Goal: Task Accomplishment & Management: Manage account settings

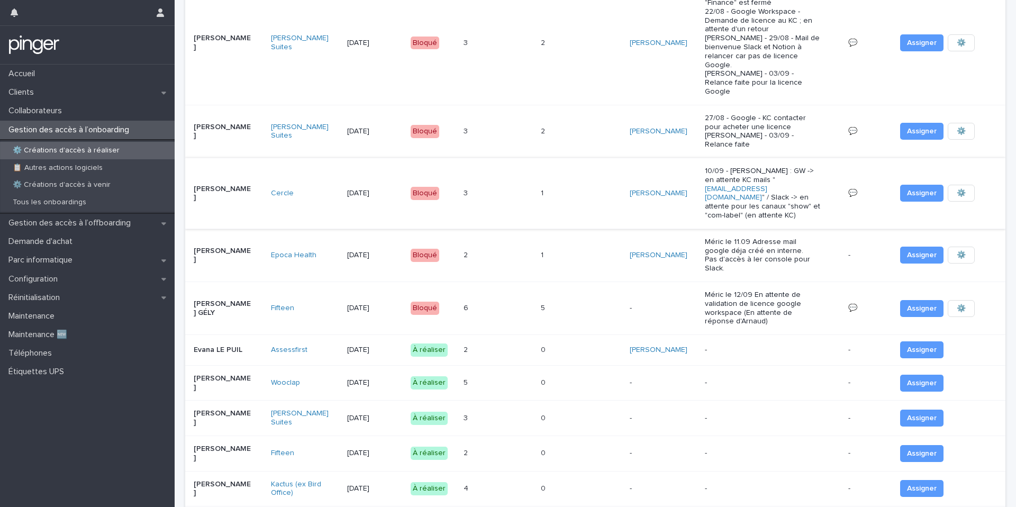
scroll to position [164, 0]
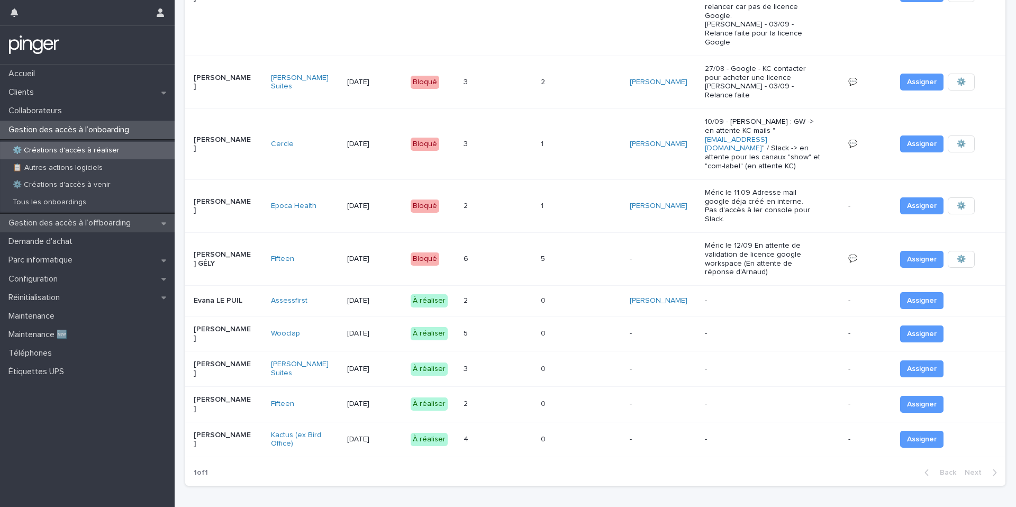
click at [122, 222] on p "Gestion des accès à l’offboarding" at bounding box center [71, 223] width 135 height 10
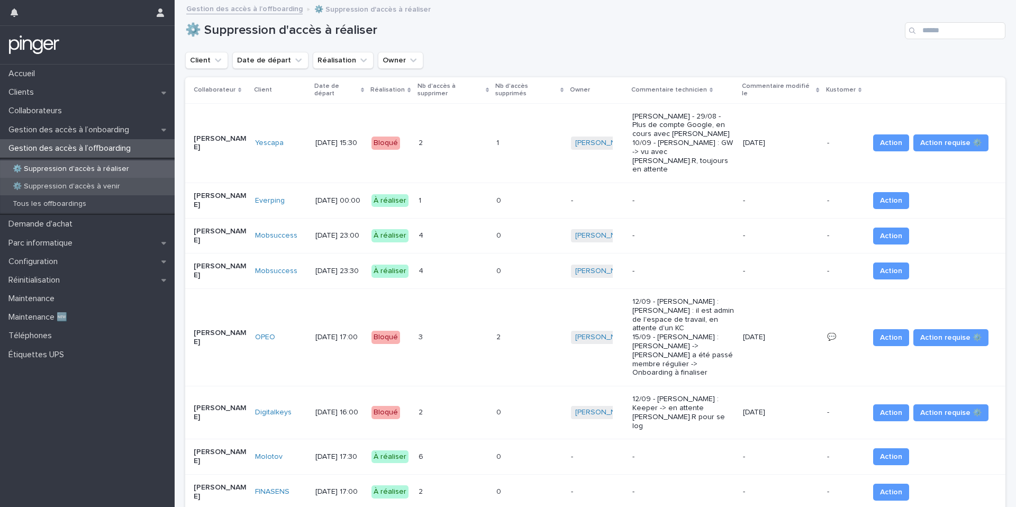
click at [174, 189] on div "⚙️ Suppression d'accès à venir" at bounding box center [87, 186] width 175 height 17
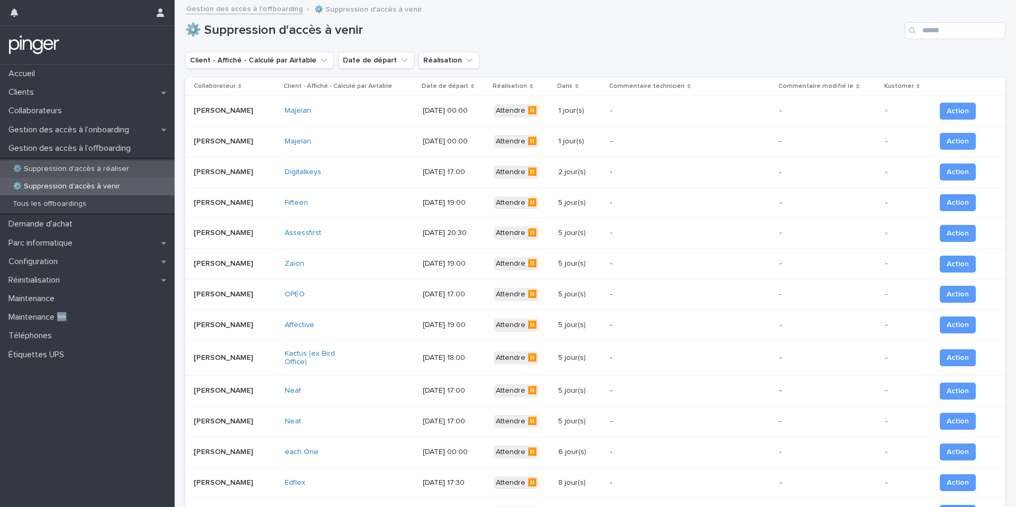
click at [120, 168] on p "⚙️ Suppression d'accès à réaliser" at bounding box center [70, 169] width 133 height 9
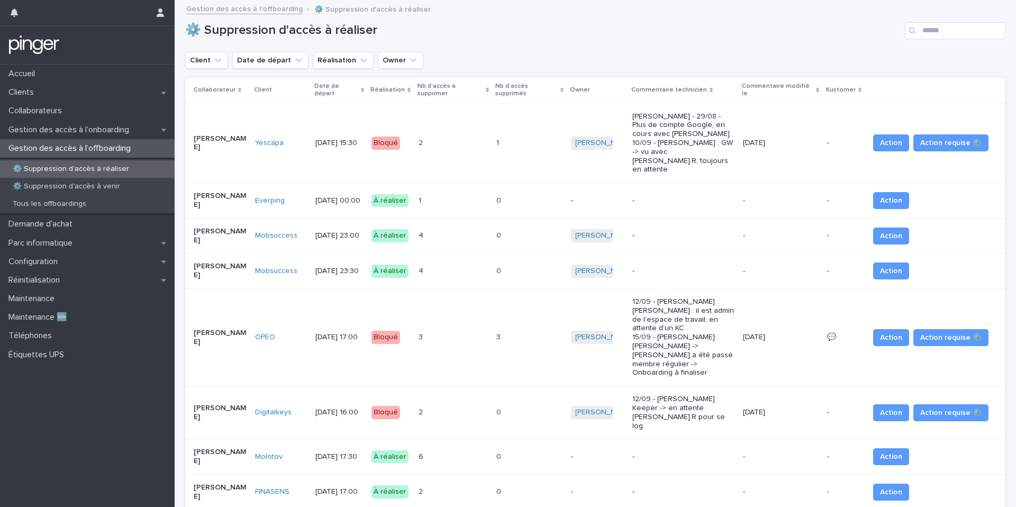
click at [351, 192] on div "[DATE] 00:00" at bounding box center [339, 200] width 48 height 17
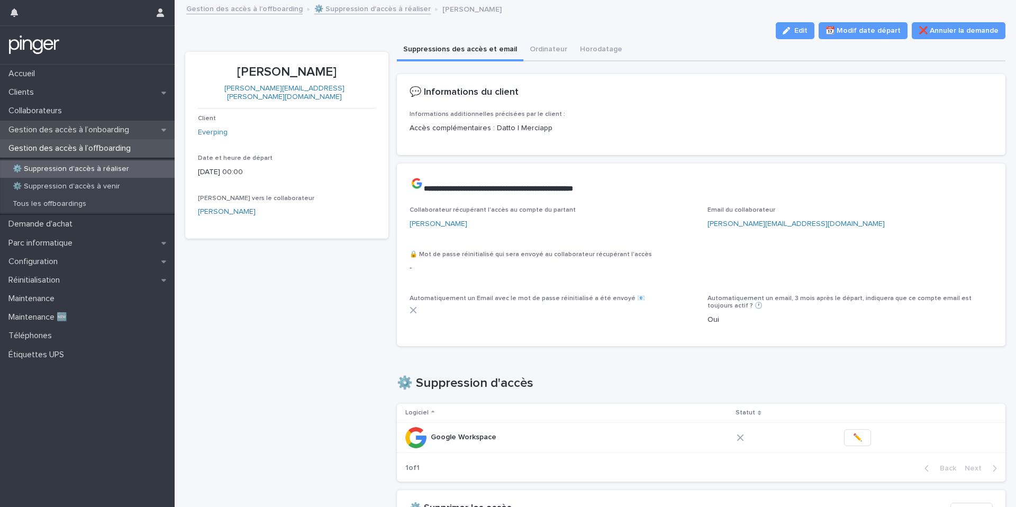
click at [154, 124] on div "Gestion des accès à l’onboarding" at bounding box center [87, 130] width 175 height 19
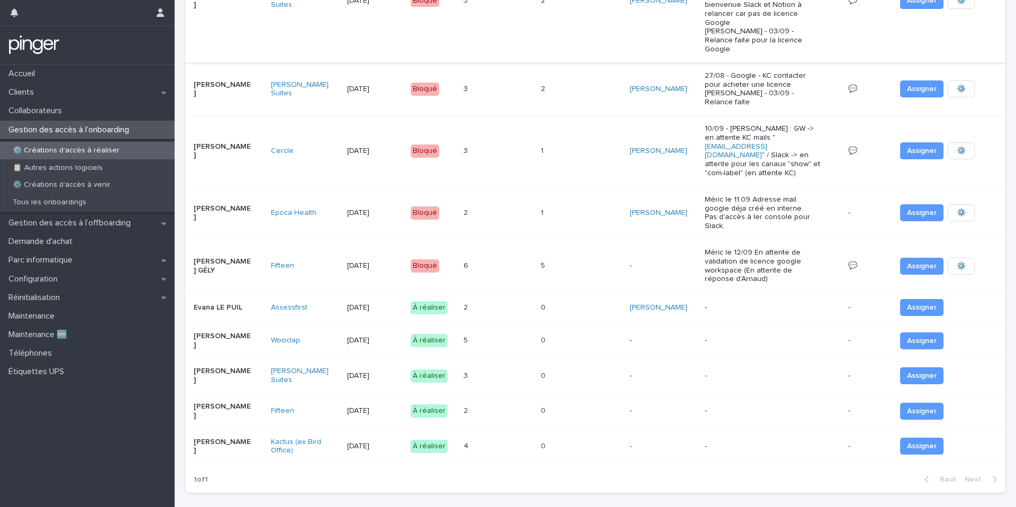
scroll to position [164, 0]
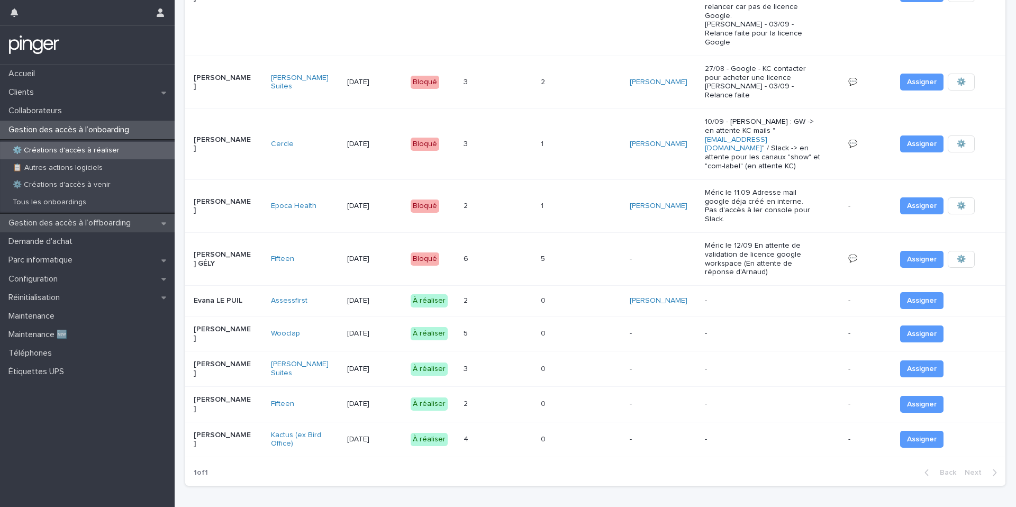
click at [121, 225] on p "Gestion des accès à l’offboarding" at bounding box center [71, 223] width 135 height 10
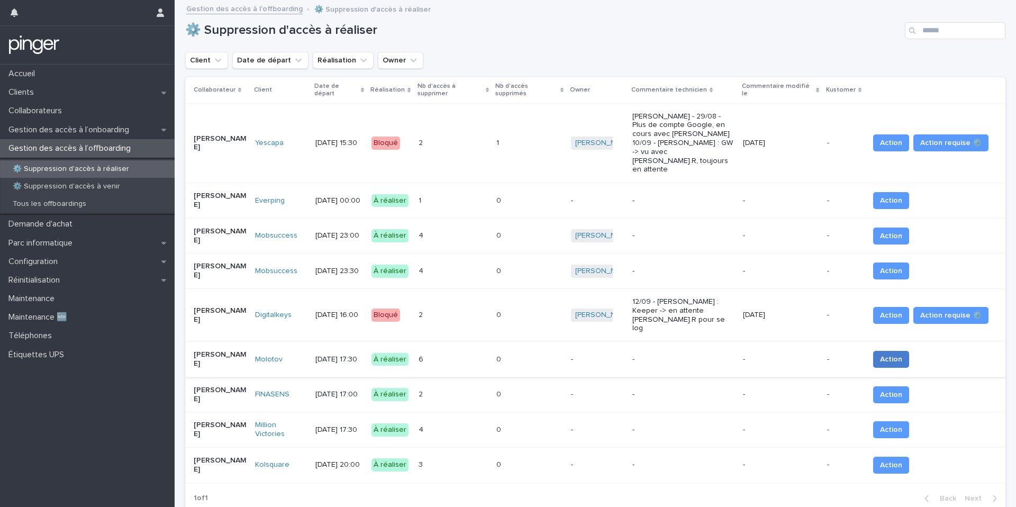
click at [899, 354] on span "Action" at bounding box center [891, 359] width 22 height 11
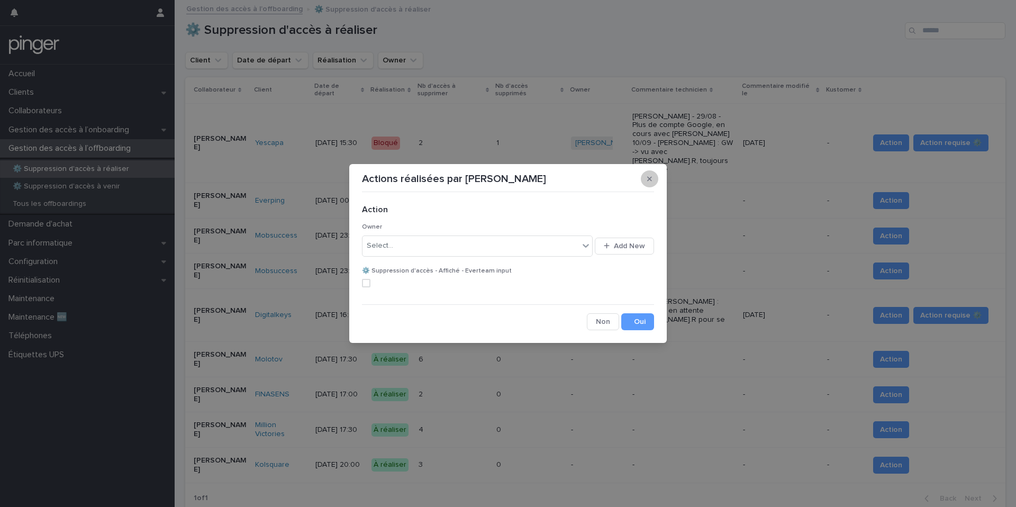
click at [648, 186] on button "button" at bounding box center [649, 178] width 17 height 17
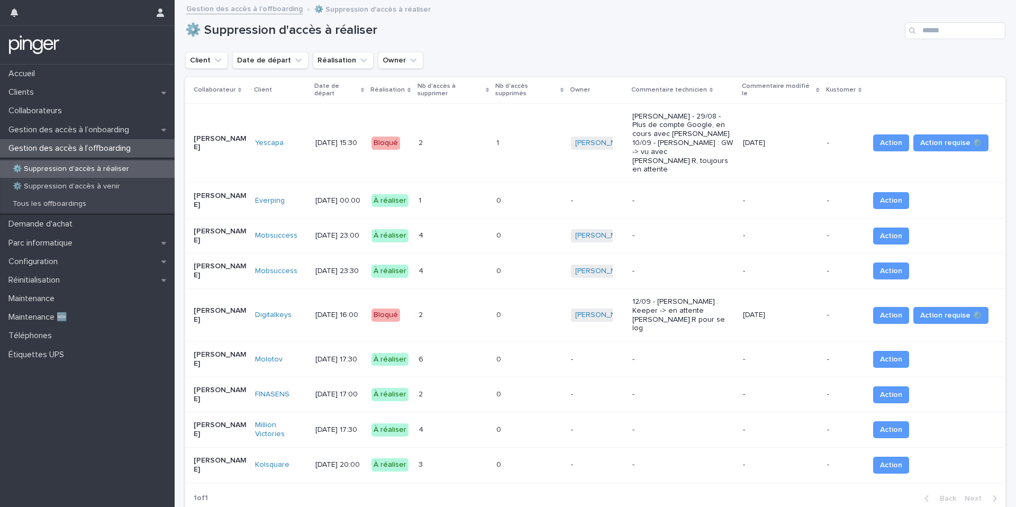
click at [571, 342] on td "-" at bounding box center [597, 359] width 61 height 35
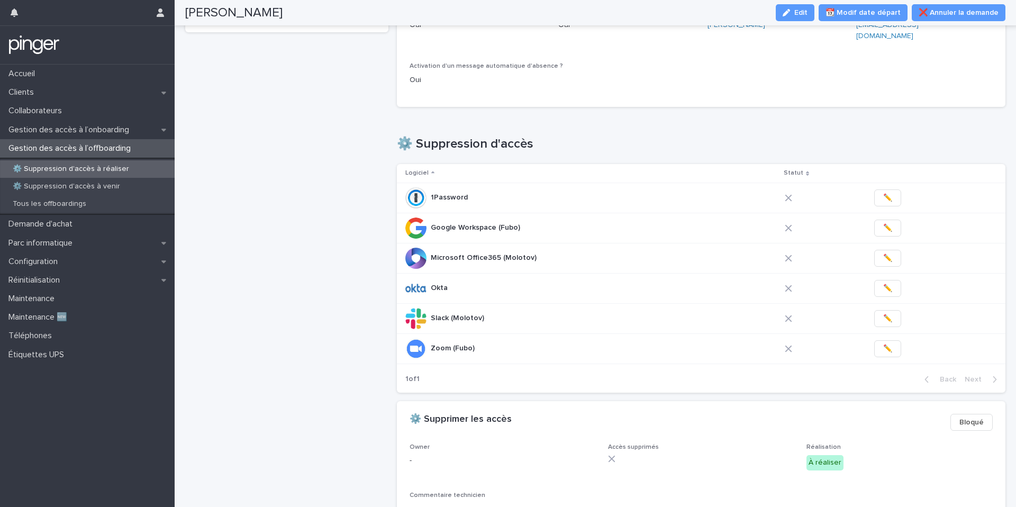
scroll to position [201, 0]
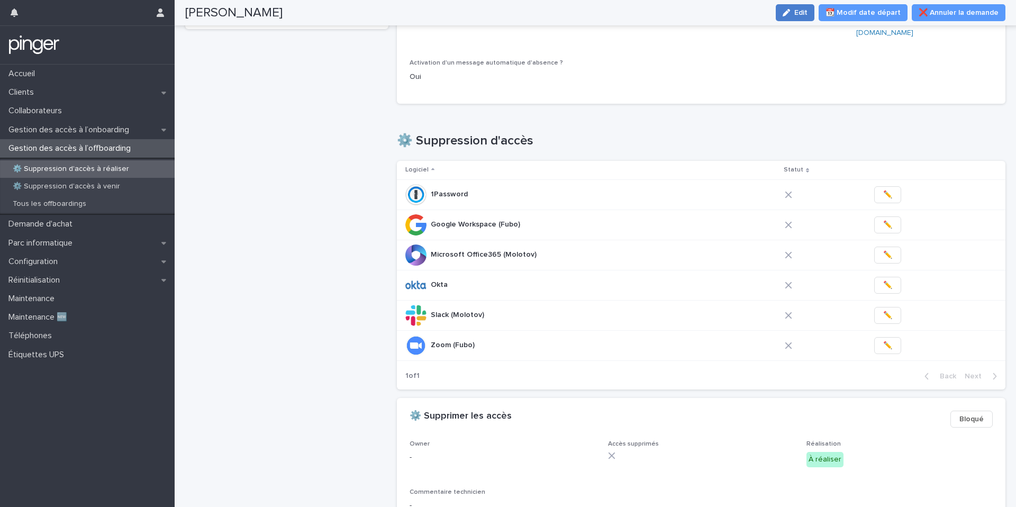
click at [802, 13] on span "Edit" at bounding box center [800, 12] width 13 height 7
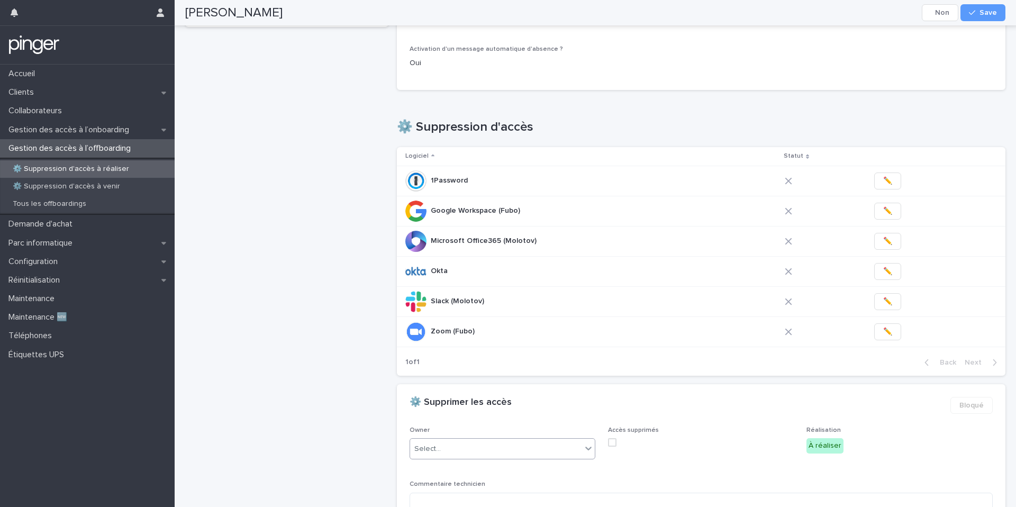
click at [480, 440] on div "Select..." at bounding box center [495, 448] width 171 height 17
type input "****"
click at [984, 3] on div "[PERSON_NAME] Cancel Save" at bounding box center [595, 12] width 820 height 25
click at [979, 8] on button "Save" at bounding box center [983, 12] width 45 height 17
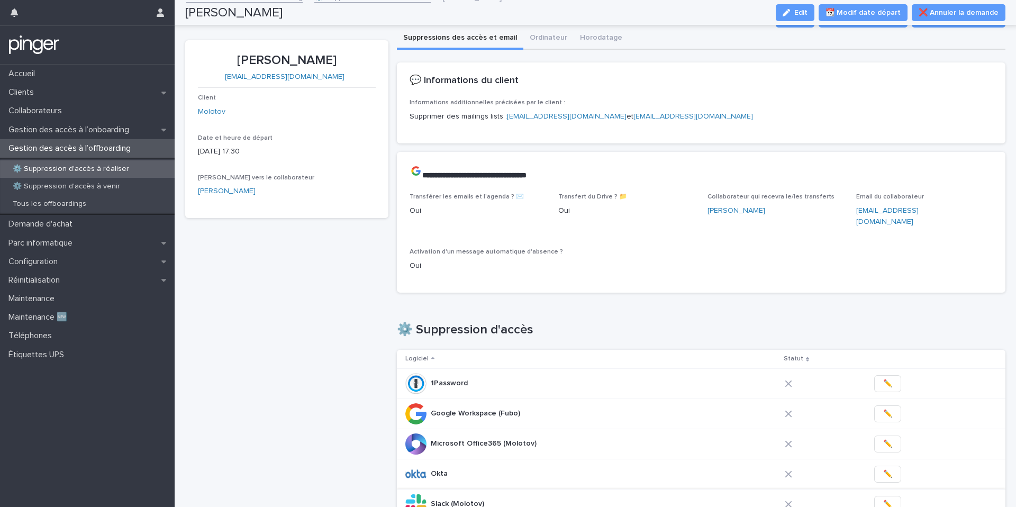
scroll to position [0, 0]
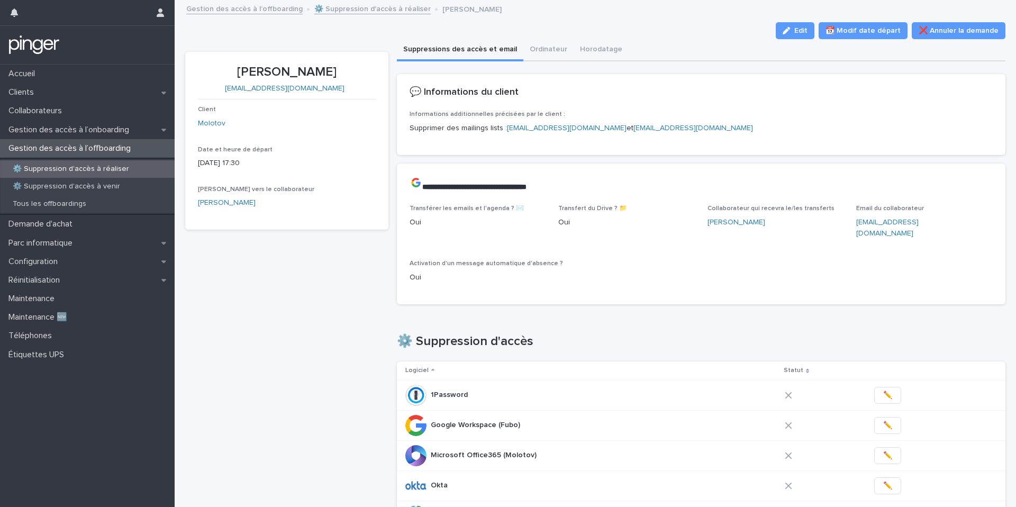
click at [315, 69] on p "[PERSON_NAME]" at bounding box center [287, 72] width 178 height 15
copy p "[PERSON_NAME]"
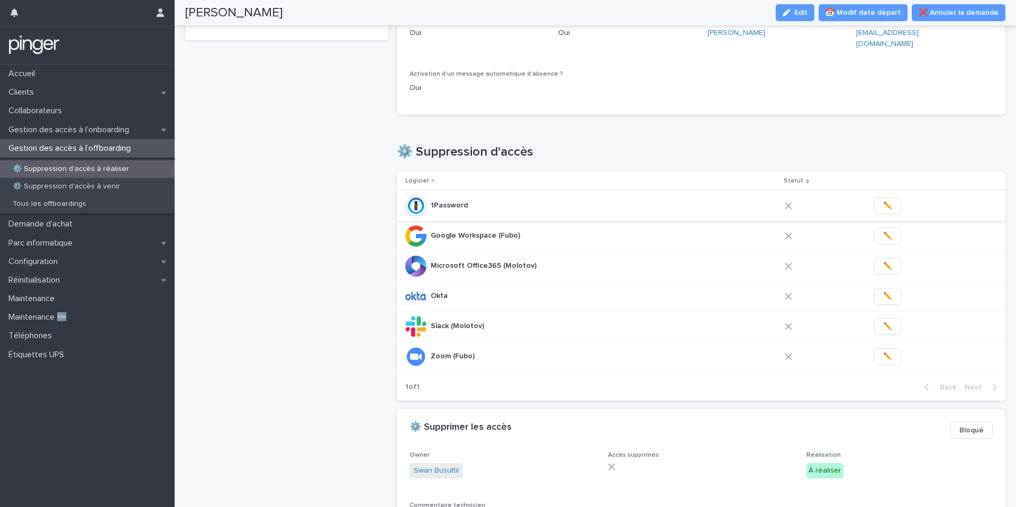
scroll to position [207, 0]
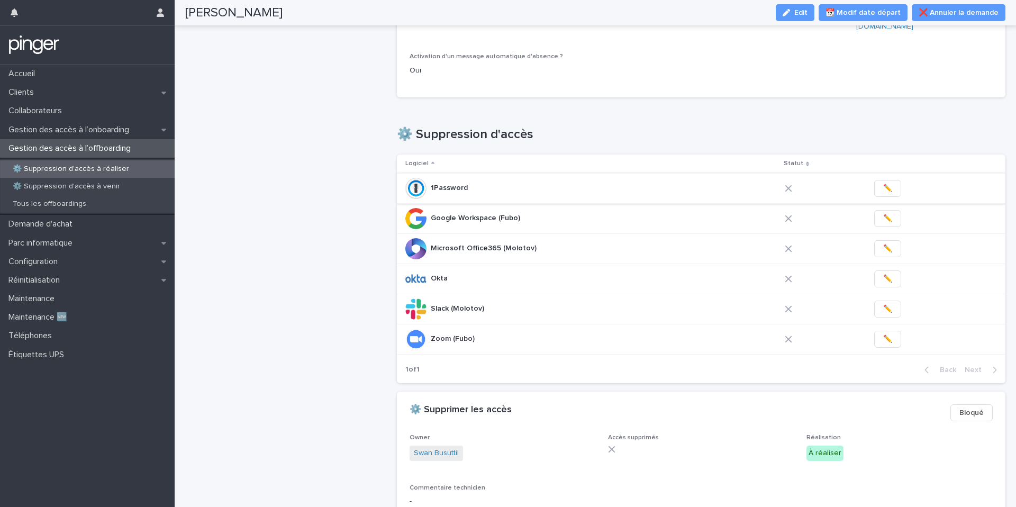
click at [883, 183] on span "✏️" at bounding box center [887, 188] width 9 height 11
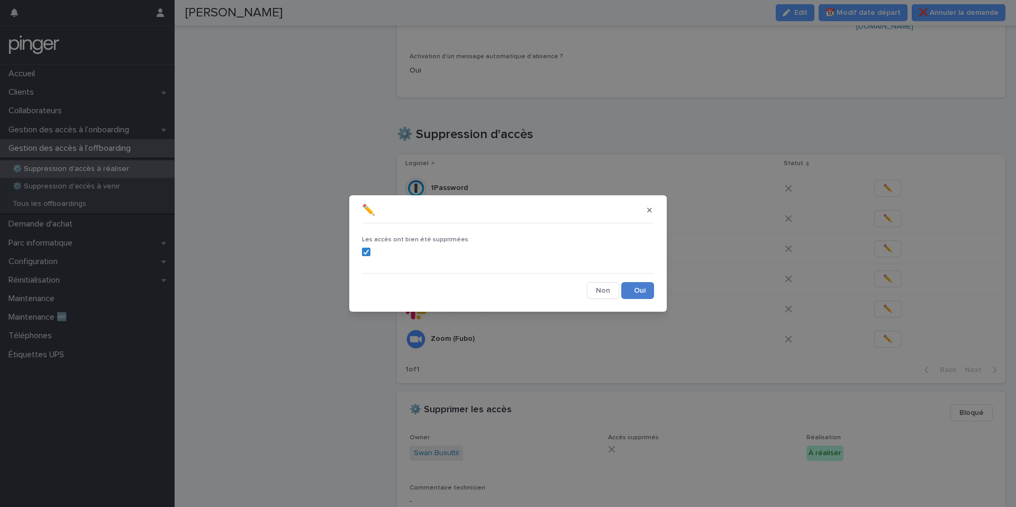
click at [638, 289] on button "Save" at bounding box center [637, 290] width 33 height 17
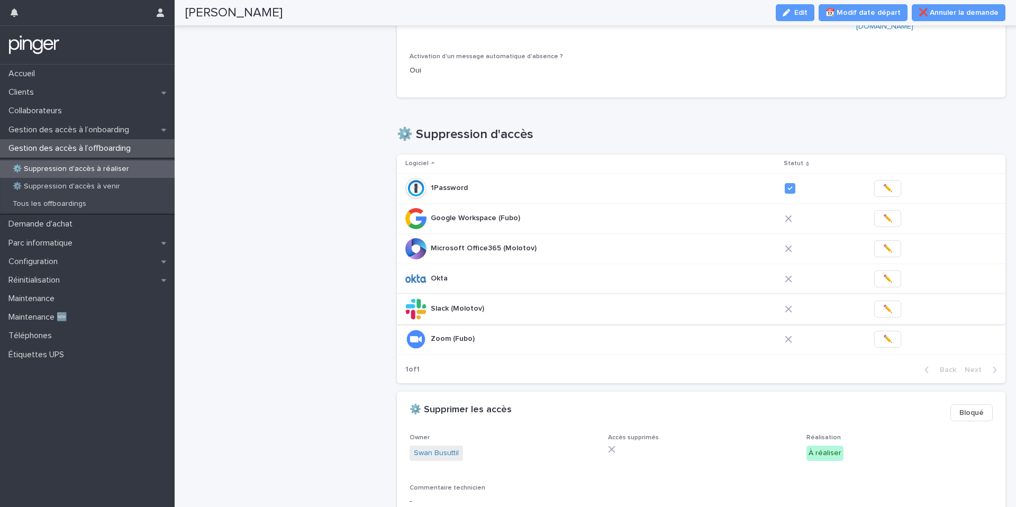
click at [887, 301] on button "✏️" at bounding box center [887, 309] width 27 height 17
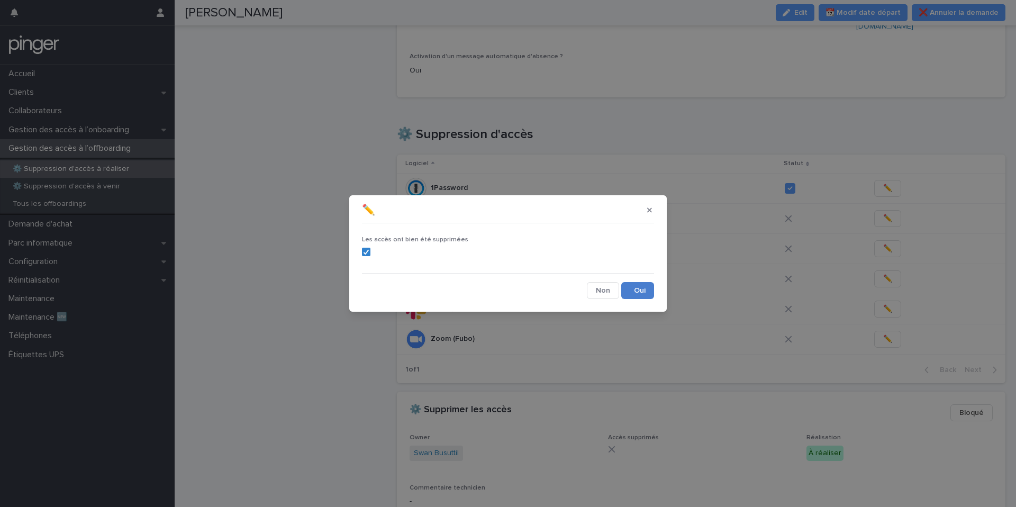
click at [647, 289] on button "Save" at bounding box center [637, 290] width 33 height 17
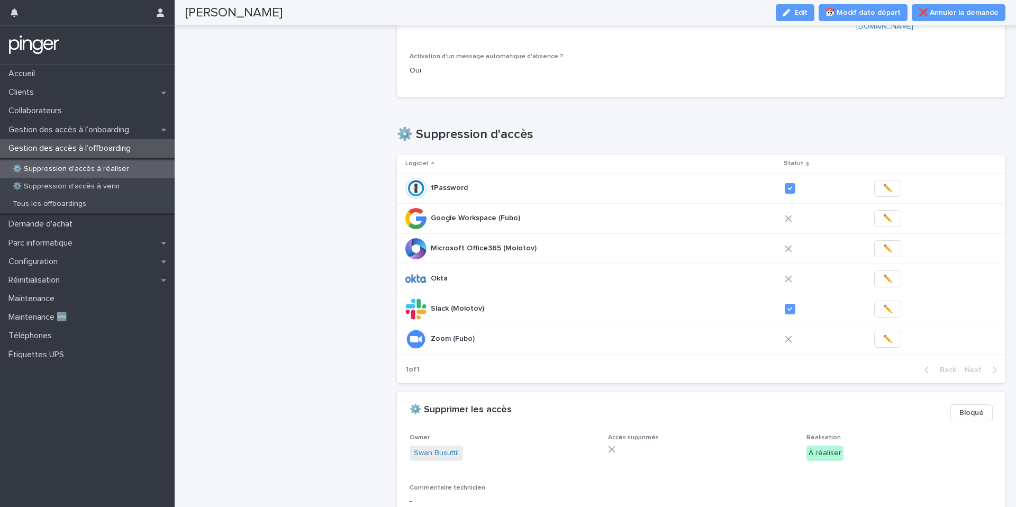
scroll to position [0, 0]
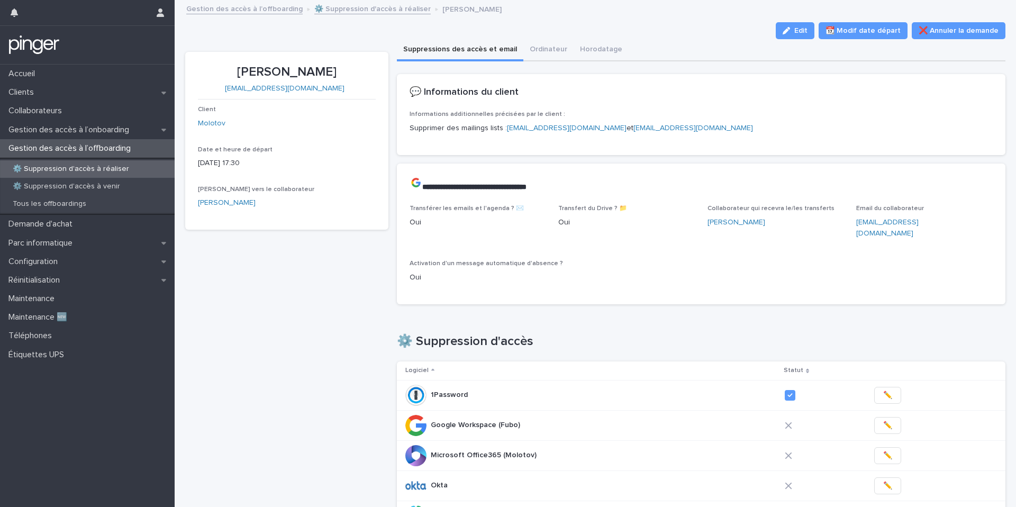
click at [288, 102] on div "[PERSON_NAME] [EMAIL_ADDRESS][DOMAIN_NAME] Client Molotov Date et heure de dépa…" at bounding box center [287, 141] width 178 height 152
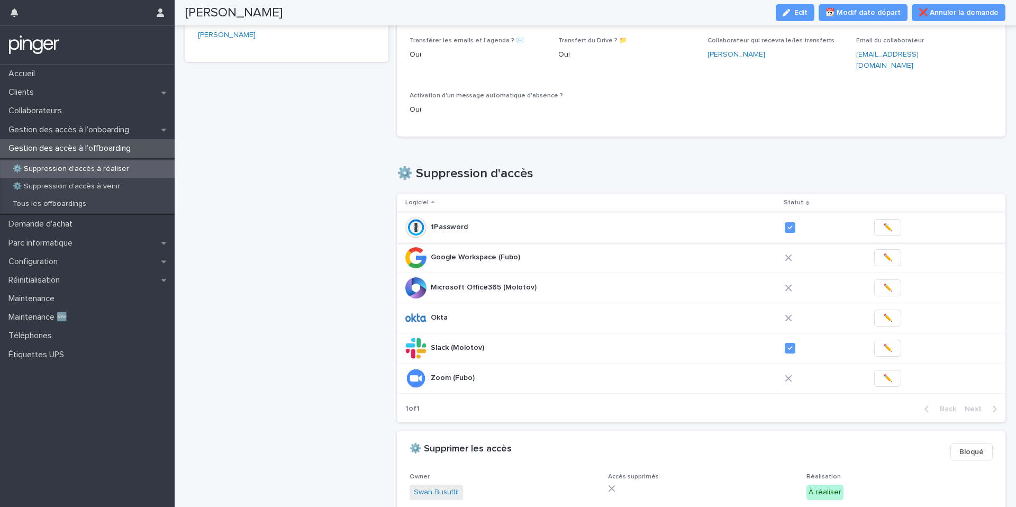
scroll to position [169, 0]
click at [874, 369] on button "✏️" at bounding box center [887, 377] width 27 height 17
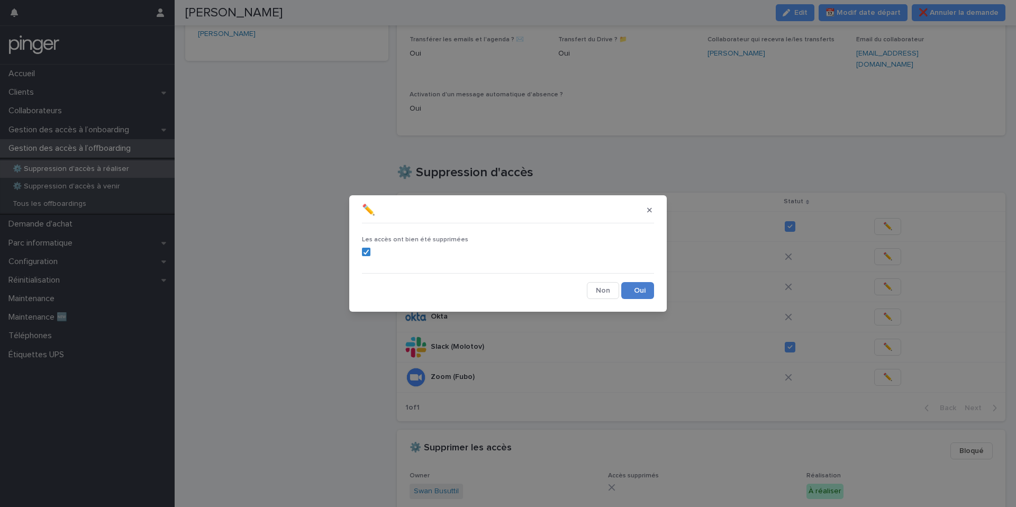
click at [628, 290] on button "Save" at bounding box center [637, 290] width 33 height 17
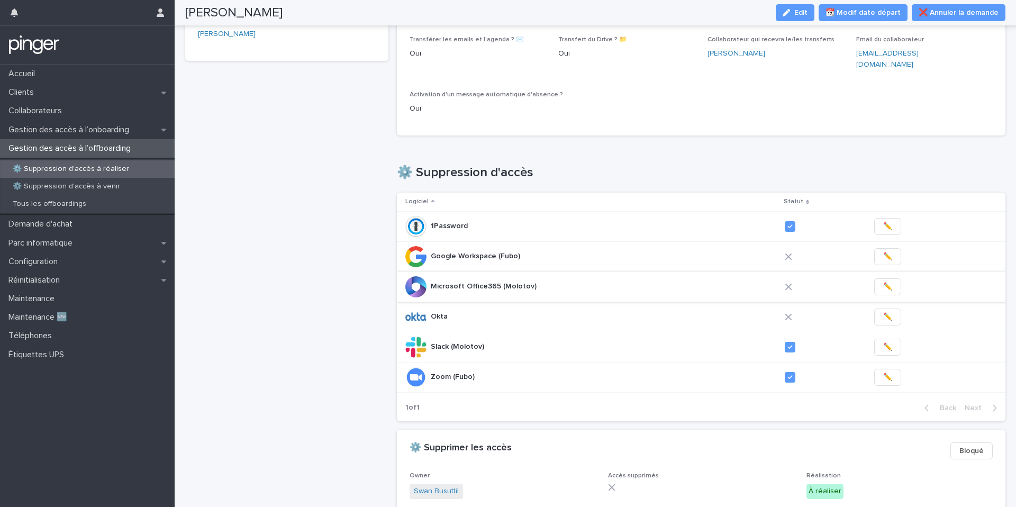
click at [883, 278] on button "✏️" at bounding box center [887, 286] width 27 height 17
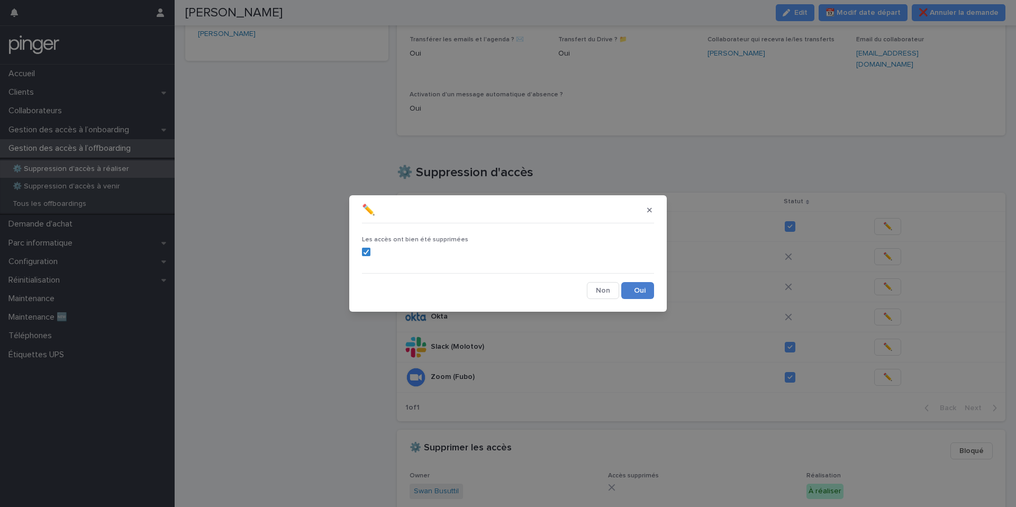
click at [647, 294] on button "Save" at bounding box center [637, 290] width 33 height 17
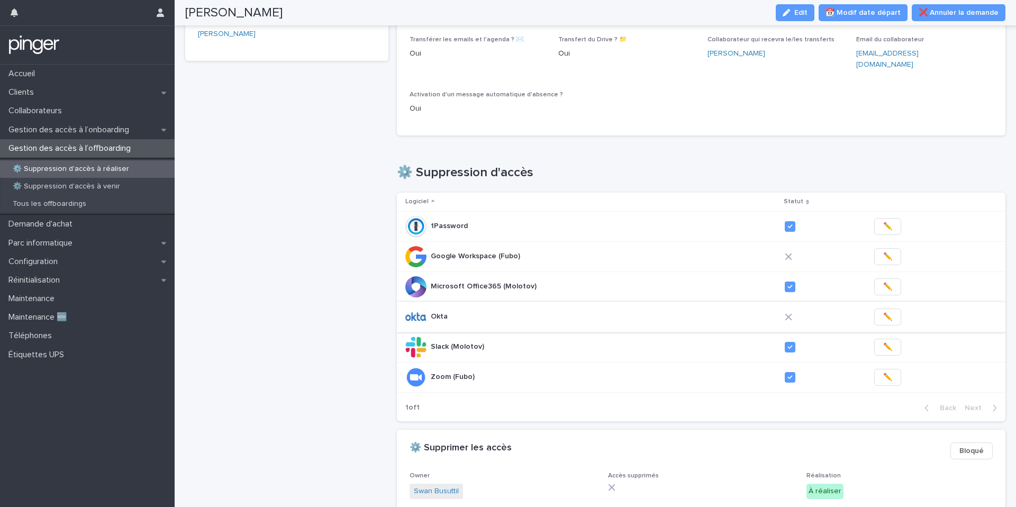
click at [883, 312] on span "✏️" at bounding box center [887, 317] width 9 height 11
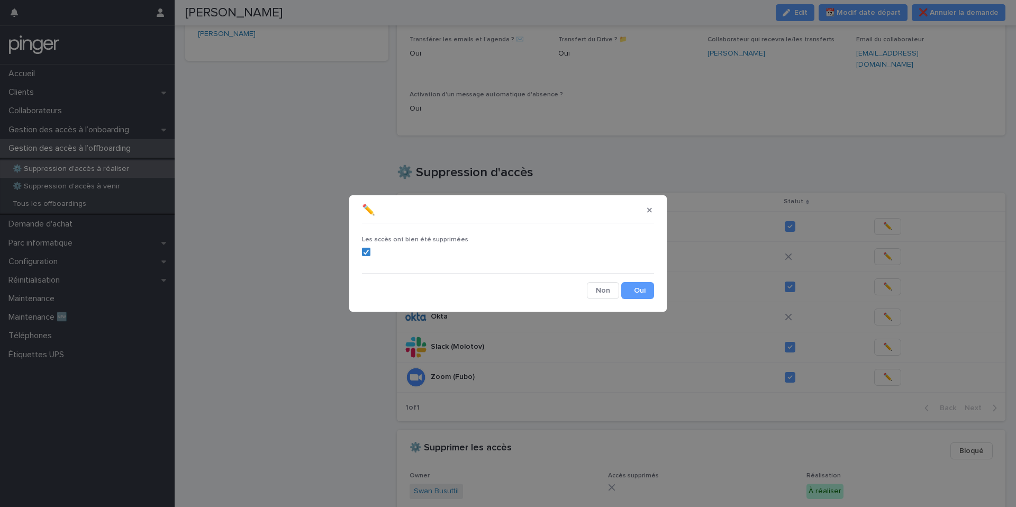
click at [654, 294] on div "Les accès ont bien été supprimées Cancel Save" at bounding box center [507, 263] width 297 height 77
click at [642, 290] on button "Save" at bounding box center [637, 290] width 33 height 17
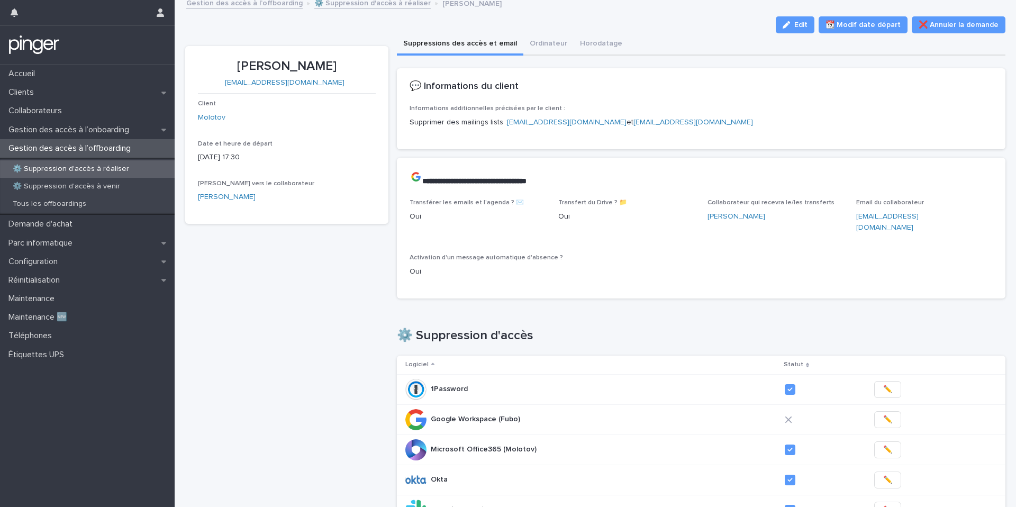
scroll to position [7, 0]
click at [883, 413] on span "✏️" at bounding box center [887, 418] width 9 height 11
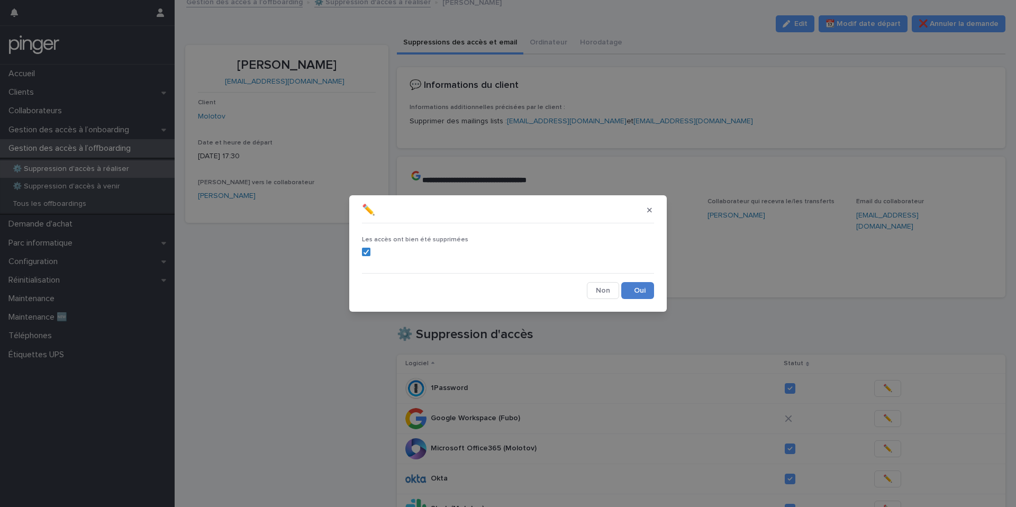
click at [628, 285] on button "Save" at bounding box center [637, 290] width 33 height 17
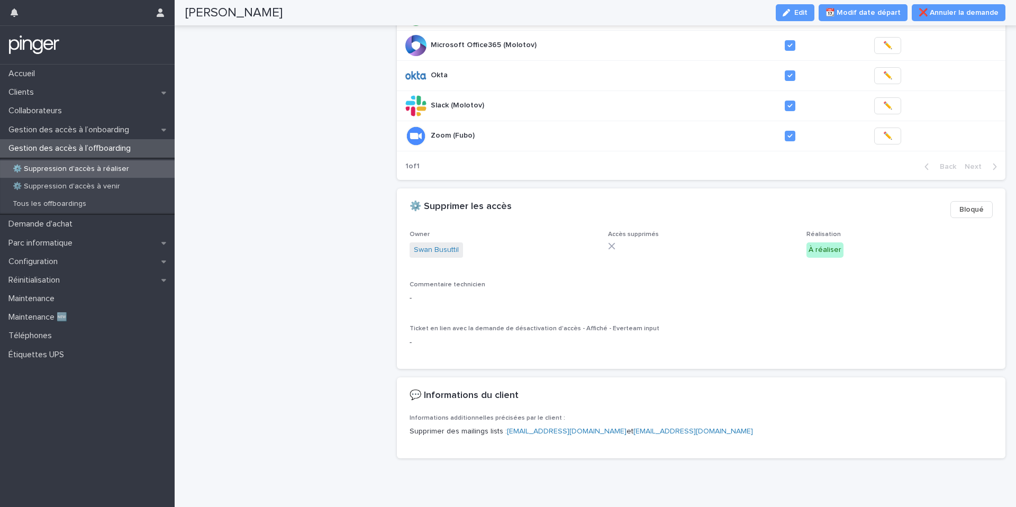
scroll to position [412, 0]
click at [812, 5] on button "Edit" at bounding box center [795, 12] width 39 height 17
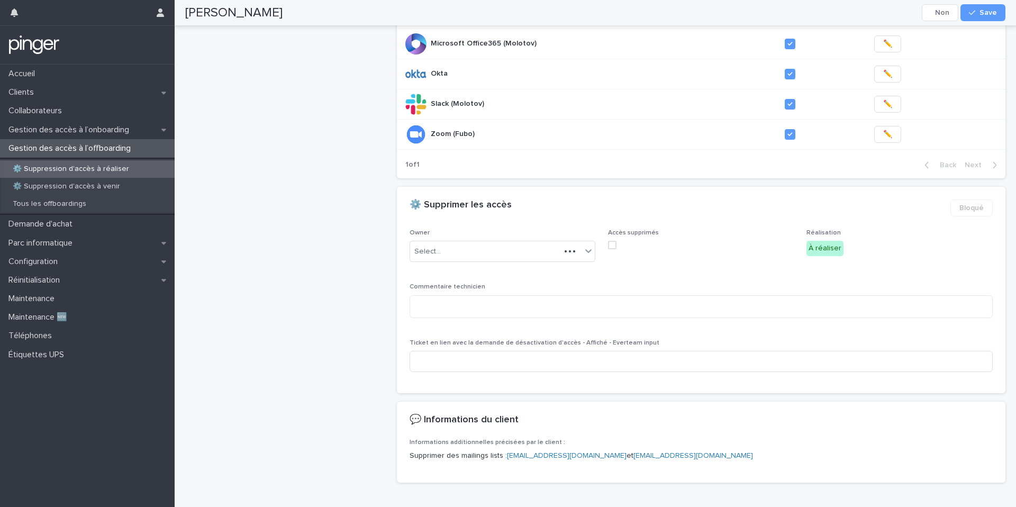
scroll to position [424, 0]
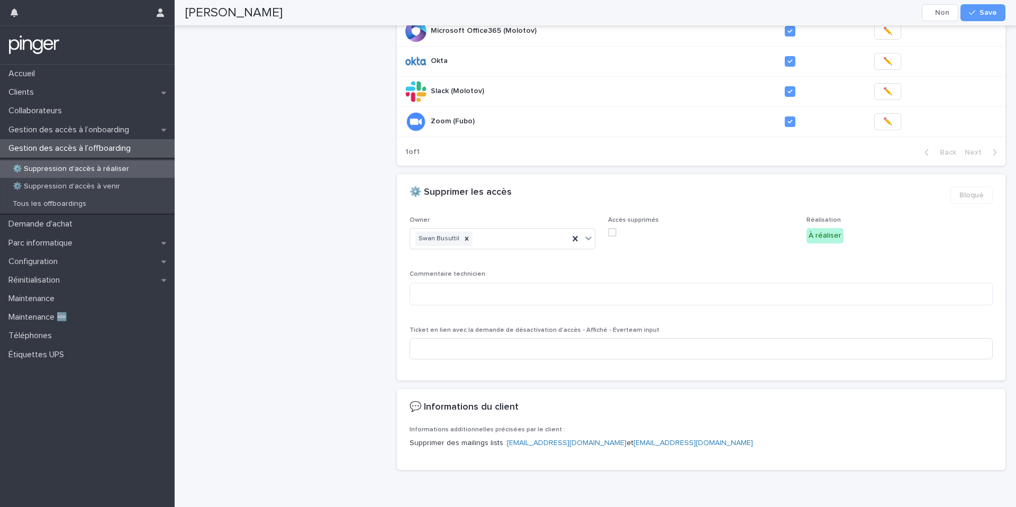
click at [617, 228] on label at bounding box center [701, 232] width 186 height 8
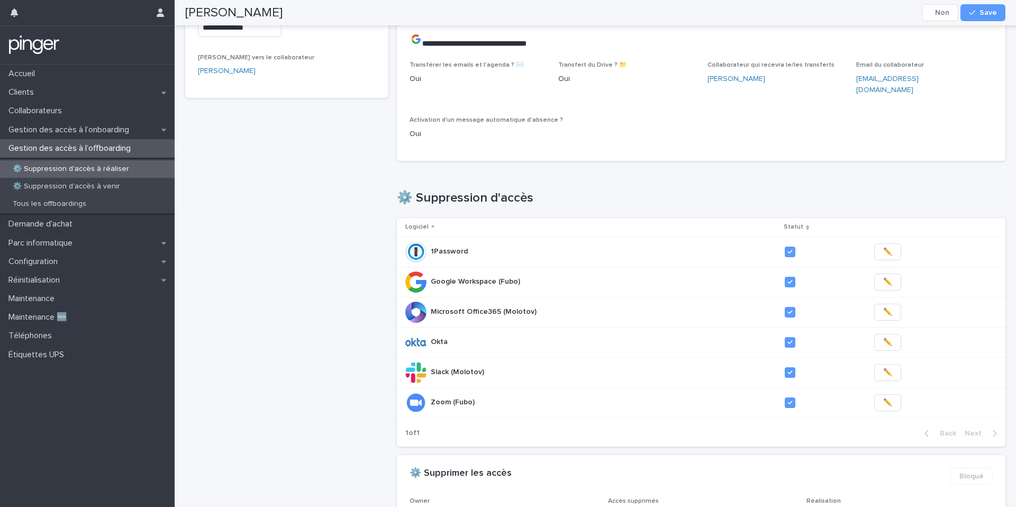
scroll to position [0, 0]
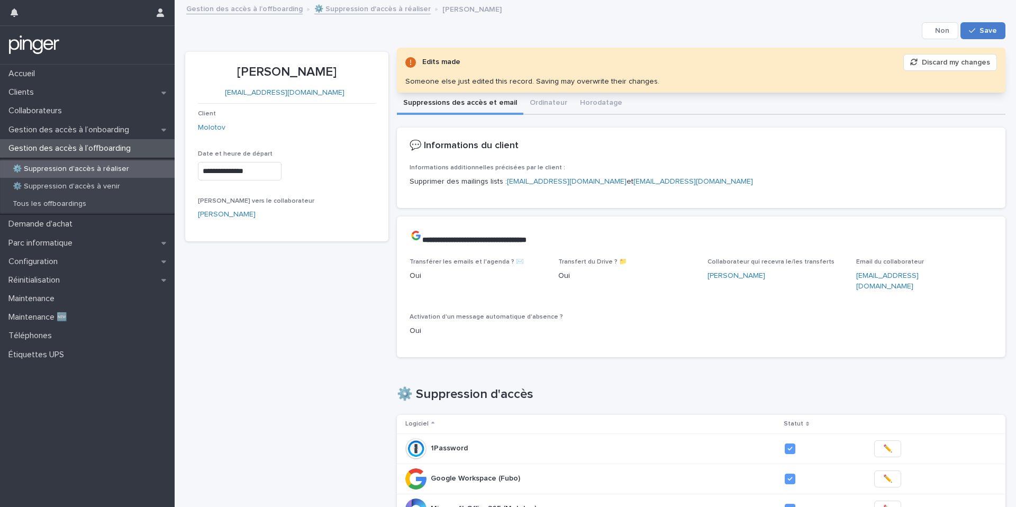
click at [982, 36] on button "Save" at bounding box center [983, 30] width 45 height 17
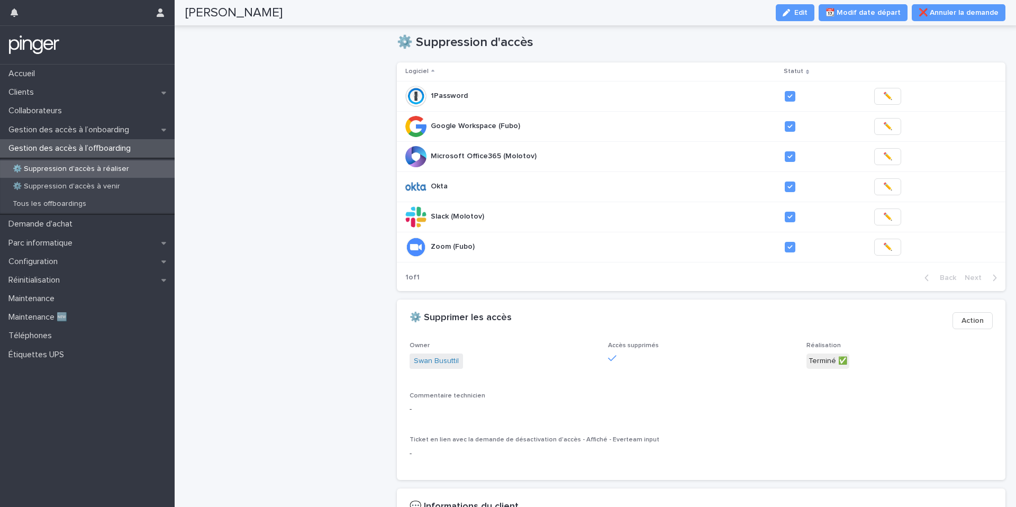
scroll to position [412, 0]
